Goal: Use online tool/utility

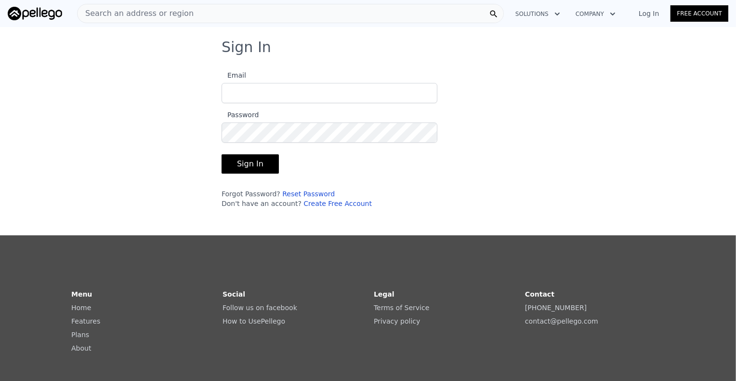
type input "[EMAIL_ADDRESS][DOMAIN_NAME]"
click at [254, 166] on button "Sign In" at bounding box center [250, 163] width 57 height 19
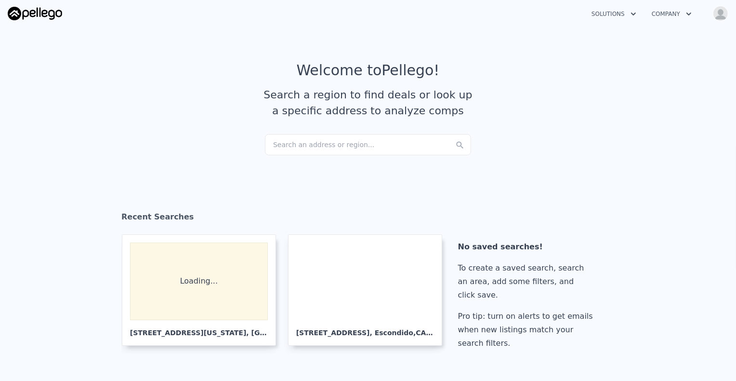
checkbox input "true"
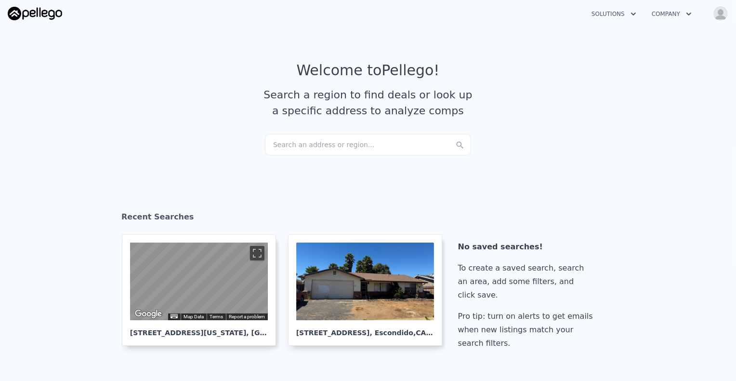
click at [281, 145] on div "Search an address or region..." at bounding box center [368, 144] width 206 height 21
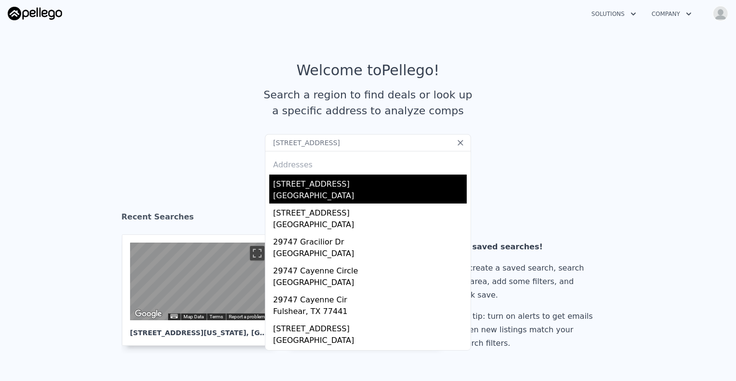
type input "[STREET_ADDRESS]"
click at [318, 192] on div "[GEOGRAPHIC_DATA]" at bounding box center [370, 196] width 194 height 13
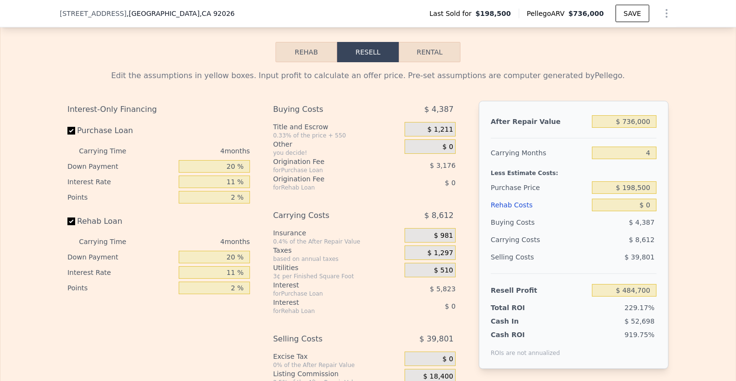
scroll to position [1201, 0]
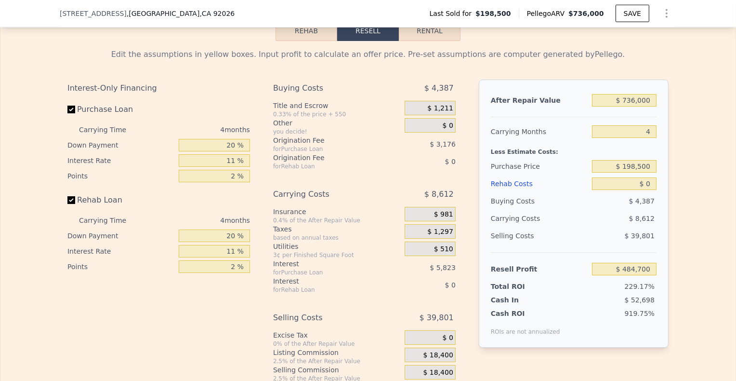
click at [494, 187] on div "Rehab Costs" at bounding box center [539, 183] width 97 height 17
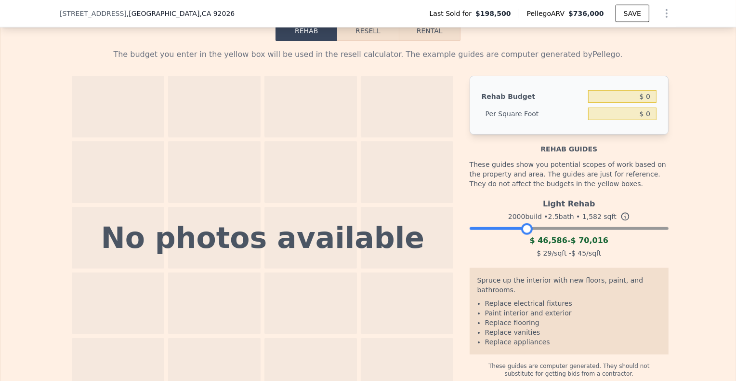
drag, startPoint x: 656, startPoint y: 239, endPoint x: 521, endPoint y: 239, distance: 134.9
click at [521, 235] on div at bounding box center [527, 229] width 12 height 12
drag, startPoint x: 521, startPoint y: 239, endPoint x: 535, endPoint y: 239, distance: 14.0
click at [535, 235] on div at bounding box center [541, 229] width 12 height 12
drag, startPoint x: 535, startPoint y: 239, endPoint x: 549, endPoint y: 238, distance: 14.1
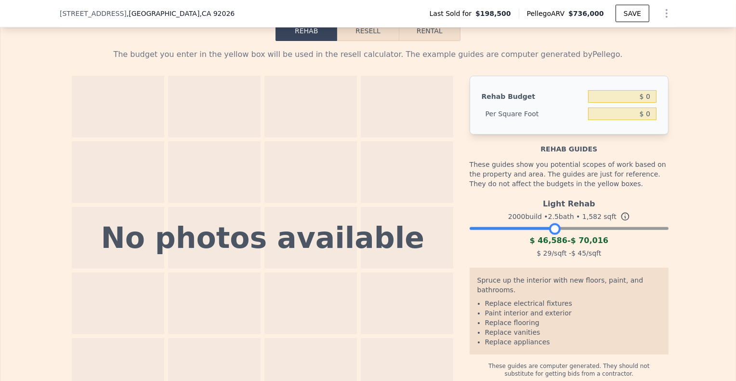
click at [549, 235] on div at bounding box center [555, 229] width 12 height 12
drag, startPoint x: 549, startPoint y: 238, endPoint x: 560, endPoint y: 236, distance: 11.2
click at [561, 235] on div at bounding box center [567, 229] width 12 height 12
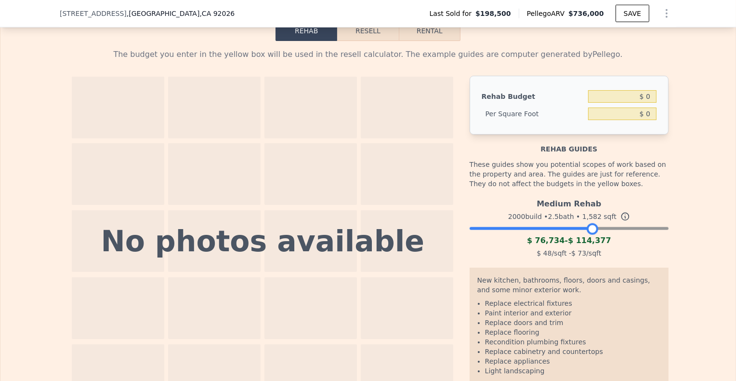
drag, startPoint x: 560, startPoint y: 236, endPoint x: 585, endPoint y: 235, distance: 25.5
click at [587, 235] on div at bounding box center [593, 229] width 12 height 12
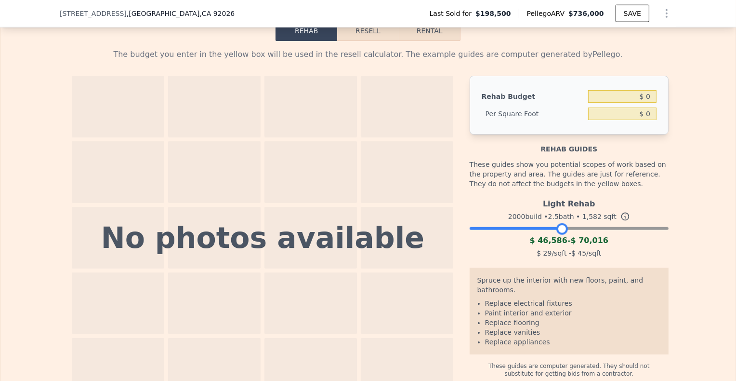
drag, startPoint x: 585, startPoint y: 235, endPoint x: 555, endPoint y: 235, distance: 30.4
click at [557, 235] on div at bounding box center [563, 229] width 12 height 12
drag, startPoint x: 555, startPoint y: 235, endPoint x: 549, endPoint y: 236, distance: 6.3
click at [549, 235] on div at bounding box center [555, 229] width 12 height 12
drag, startPoint x: 549, startPoint y: 236, endPoint x: 541, endPoint y: 234, distance: 8.3
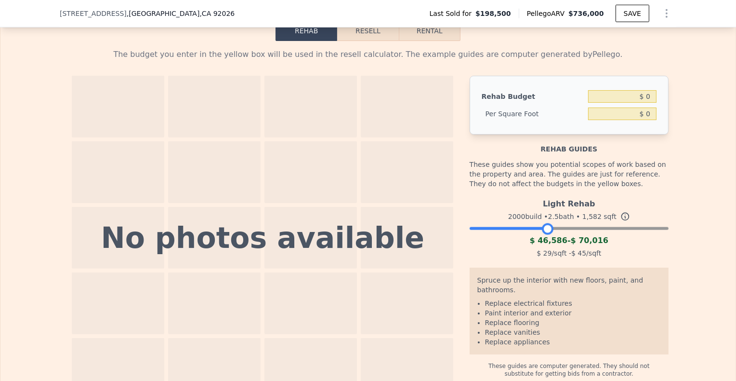
click at [542, 234] on div at bounding box center [548, 229] width 12 height 12
click at [636, 119] on input "$ 0" at bounding box center [622, 113] width 68 height 13
drag, startPoint x: 636, startPoint y: 119, endPoint x: 650, endPoint y: 119, distance: 14.0
click at [650, 119] on input "$ 0" at bounding box center [622, 113] width 68 height 13
type input "$ 35"
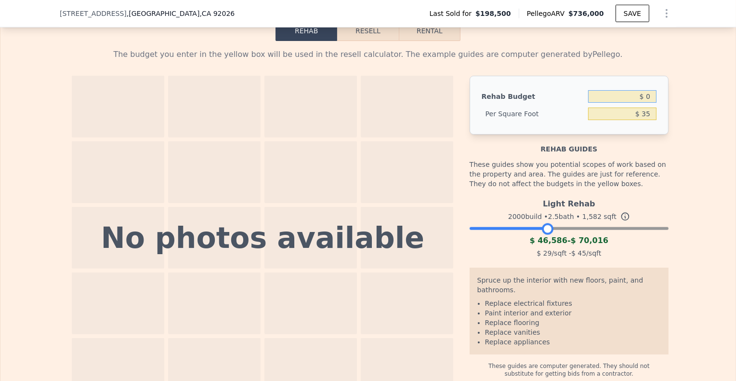
click at [610, 103] on input "$ 0" at bounding box center [622, 96] width 68 height 13
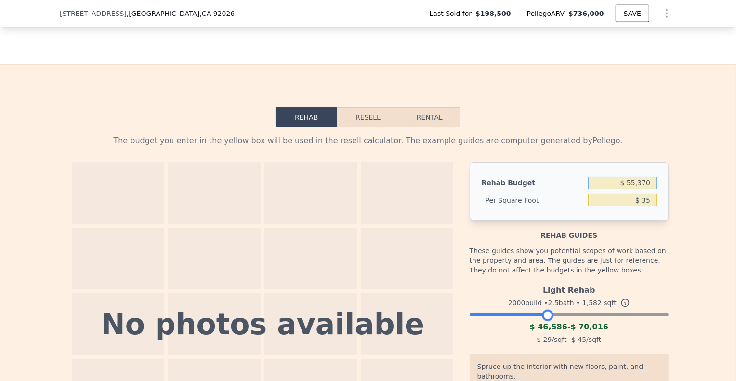
scroll to position [1104, 0]
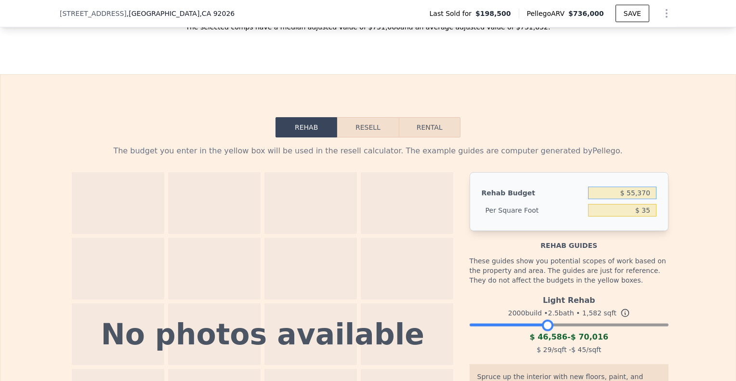
type input "$ 0"
click at [382, 137] on button "Resell" at bounding box center [367, 127] width 61 height 20
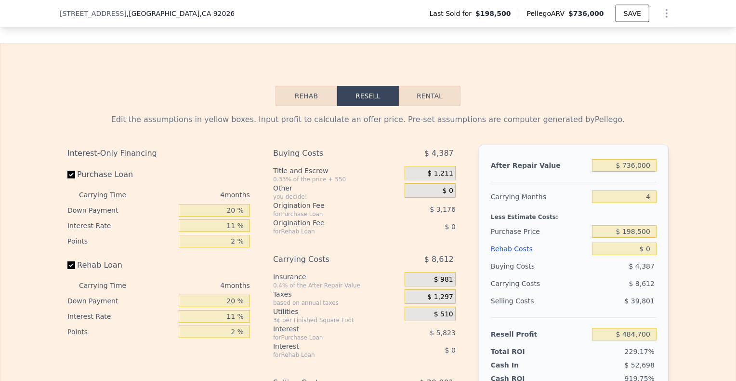
scroll to position [1153, 0]
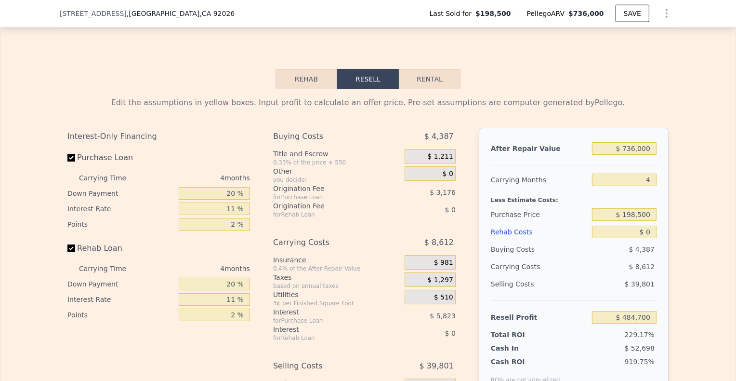
click at [633, 240] on div "$ 0" at bounding box center [624, 231] width 65 height 17
drag, startPoint x: 636, startPoint y: 239, endPoint x: 650, endPoint y: 241, distance: 13.7
click at [650, 238] on input "$ 0" at bounding box center [624, 231] width 65 height 13
type input "$ 055"
type input "$ 484,644"
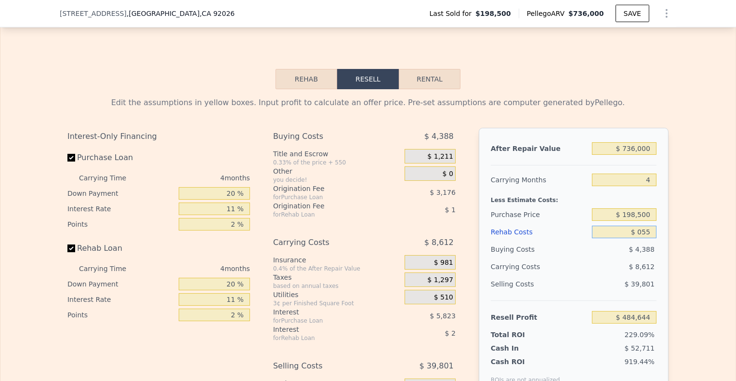
type input "$ 0550"
type input "$ 484,125"
type input "$ 05,500"
type input "$ 478,952"
type input "$ 055,000"
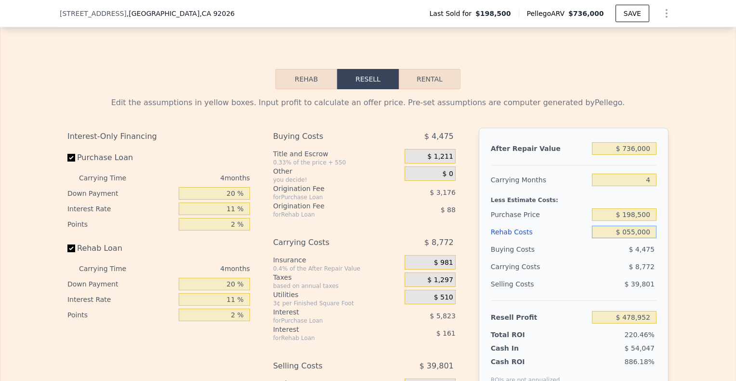
type input "$ 427,208"
click at [617, 258] on div "$ 5,267" at bounding box center [624, 248] width 65 height 17
type input "$ 55,000"
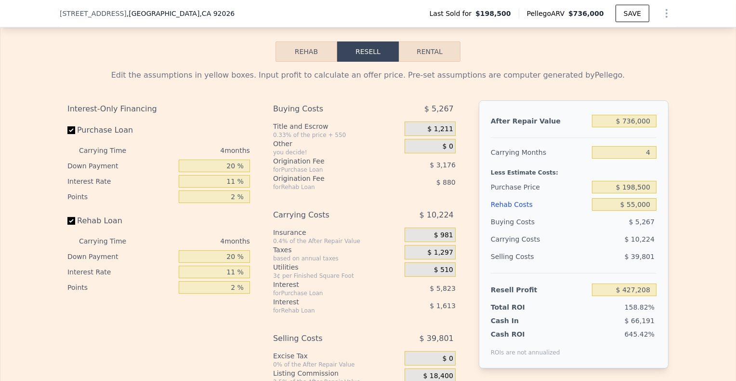
scroll to position [1201, 0]
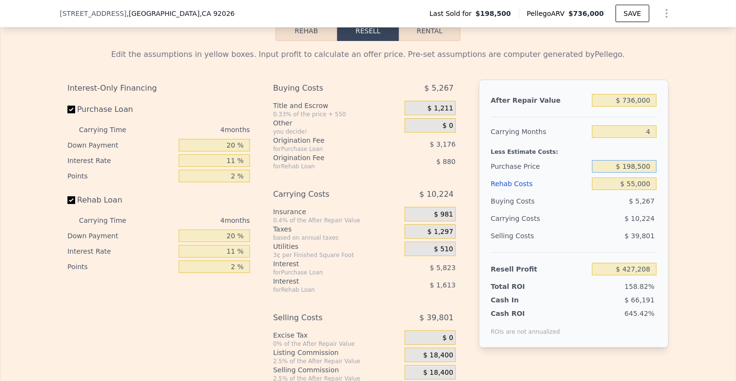
drag, startPoint x: 617, startPoint y: 177, endPoint x: 650, endPoint y: 182, distance: 32.6
click at [650, 175] on div "$ 198,500" at bounding box center [624, 166] width 65 height 17
type input "$ 627,000"
click at [599, 225] on div "$ 10,224" at bounding box center [606, 218] width 102 height 17
type input "-$ 22,143"
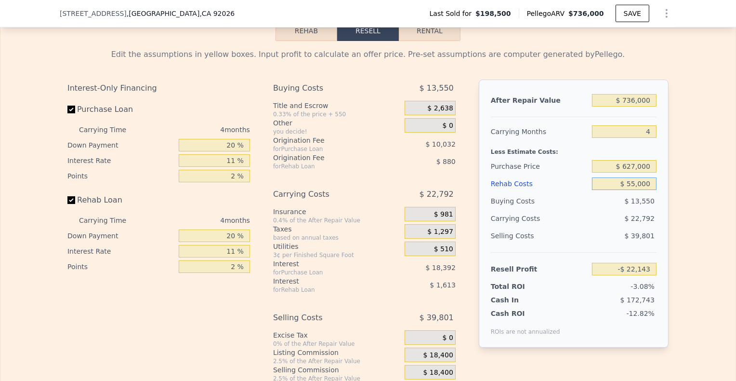
drag, startPoint x: 617, startPoint y: 197, endPoint x: 645, endPoint y: 193, distance: 28.8
click at [645, 190] on input "$ 55,000" at bounding box center [624, 183] width 65 height 13
drag, startPoint x: 610, startPoint y: 190, endPoint x: 650, endPoint y: 197, distance: 41.0
click at [650, 190] on input "$ 55,000" at bounding box center [624, 183] width 65 height 13
type input "$ 4"
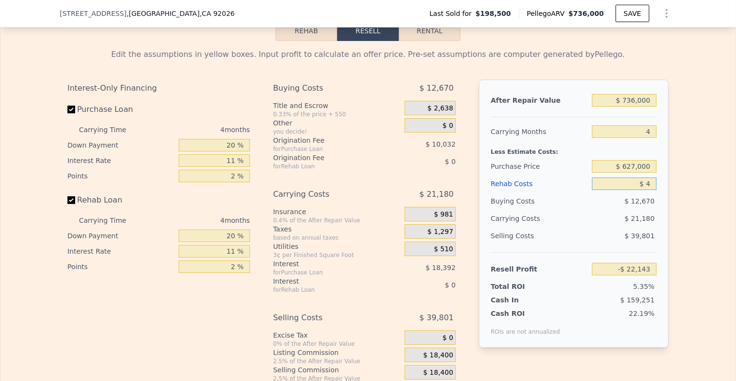
type input "$ 35,345"
type input "$ 40"
type input "$ 35,308"
type input "$ 400"
type input "$ 34,931"
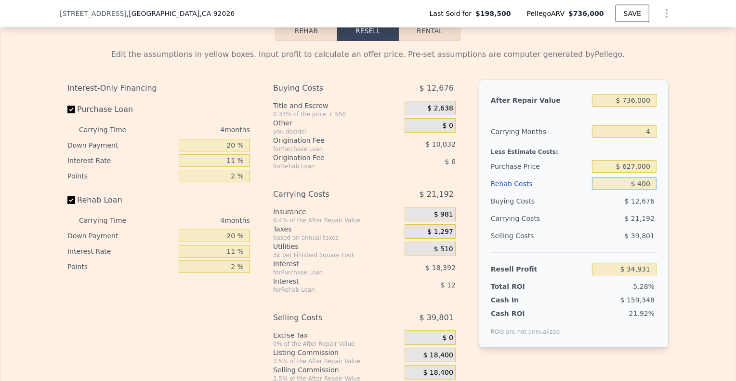
type input "$ 4,000"
type input "$ 31,169"
type input "$ 40,000"
type input "-$ 6,463"
type input "$ 40,000"
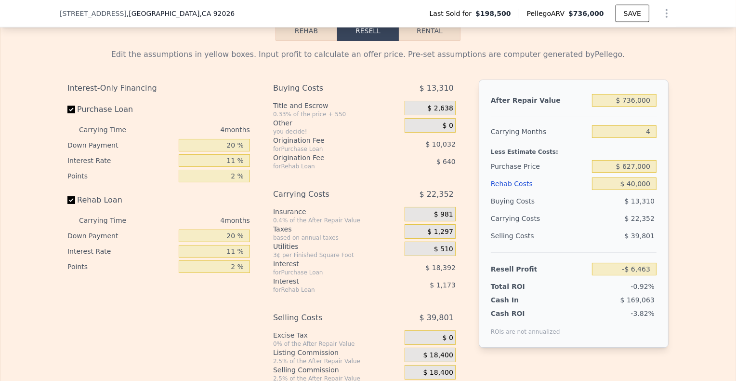
click at [593, 244] on div "$ 39,801" at bounding box center [624, 235] width 65 height 17
